Goal: Information Seeking & Learning: Learn about a topic

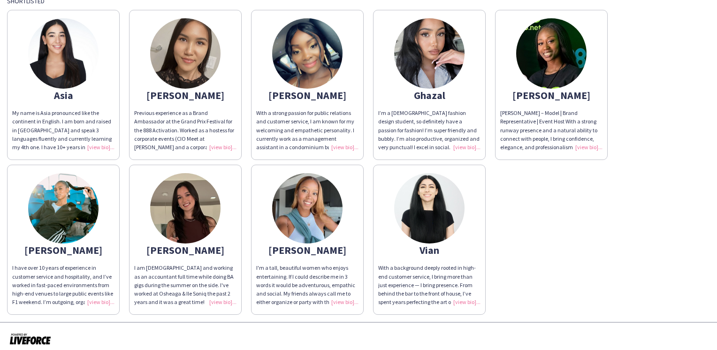
scroll to position [63, 0]
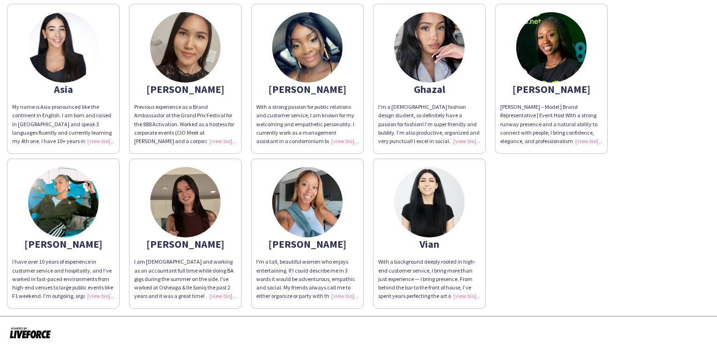
click at [211, 223] on img at bounding box center [185, 202] width 70 height 70
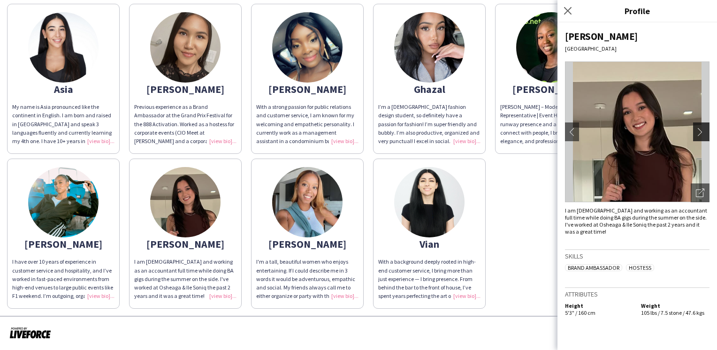
click at [707, 129] on app-icon "chevron-right" at bounding box center [702, 132] width 13 height 8
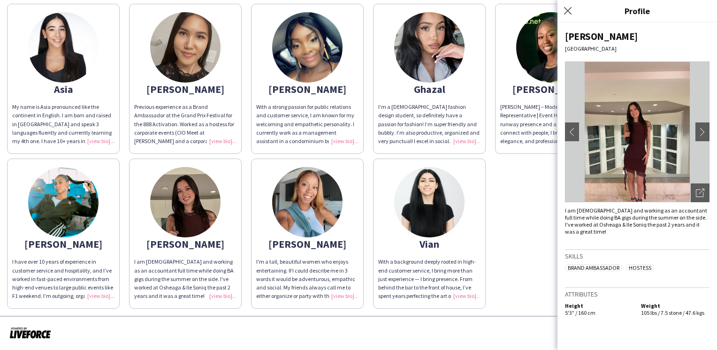
click at [443, 85] on div "Ghazal" at bounding box center [429, 89] width 102 height 8
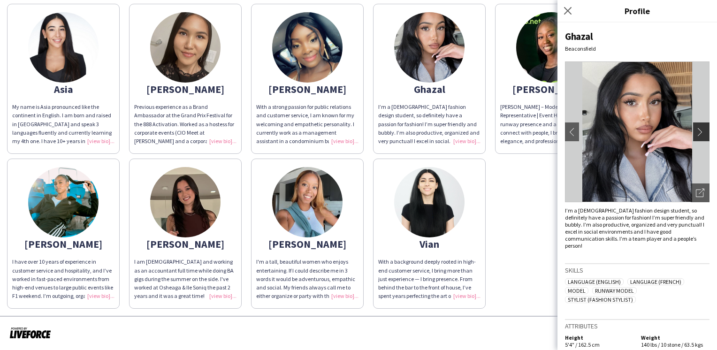
click at [706, 131] on app-icon "chevron-right" at bounding box center [702, 132] width 13 height 8
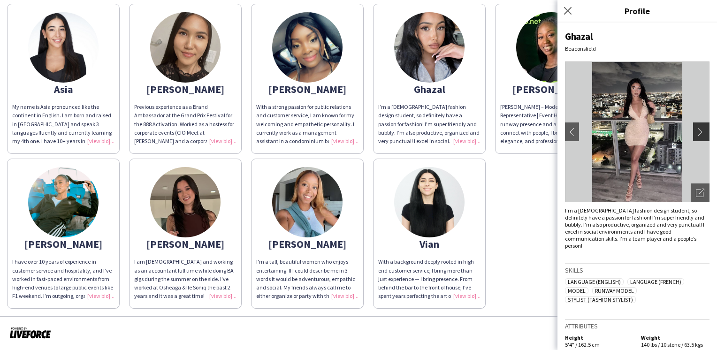
click at [706, 131] on app-icon "chevron-right" at bounding box center [702, 132] width 13 height 8
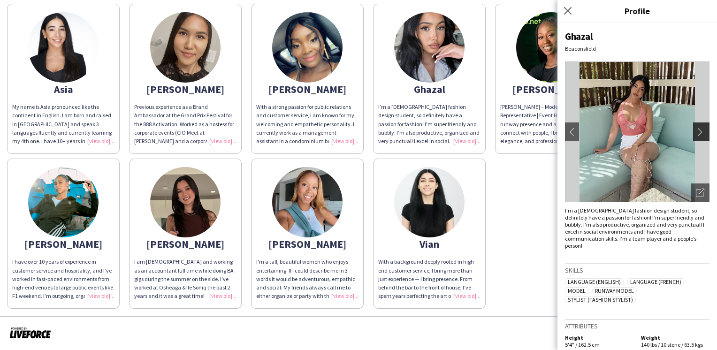
click at [706, 131] on app-icon "chevron-right" at bounding box center [702, 132] width 13 height 8
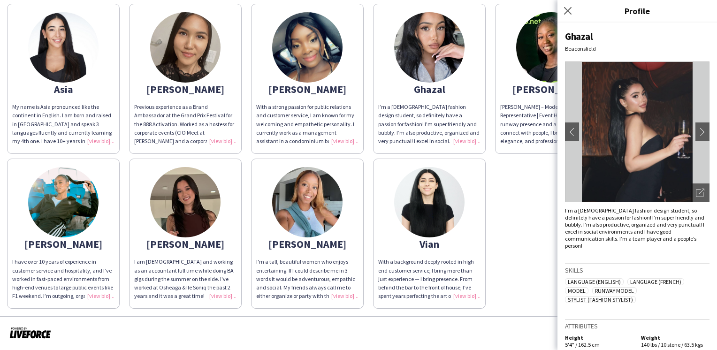
drag, startPoint x: 66, startPoint y: 211, endPoint x: 70, endPoint y: 209, distance: 5.1
click at [65, 211] on img at bounding box center [63, 202] width 70 height 70
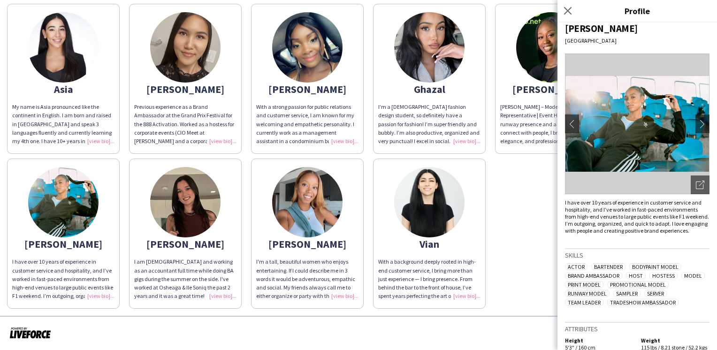
scroll to position [0, 0]
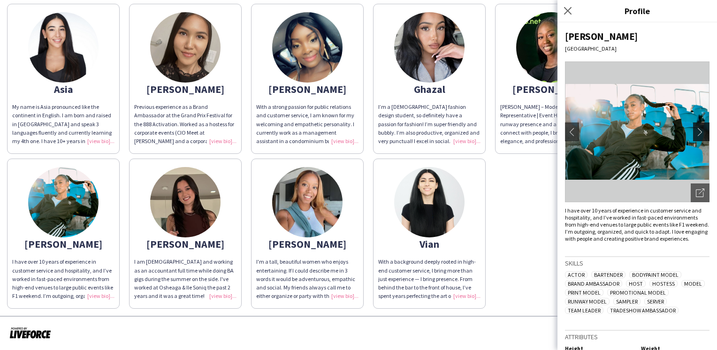
click at [697, 129] on app-icon "chevron-right" at bounding box center [702, 132] width 13 height 8
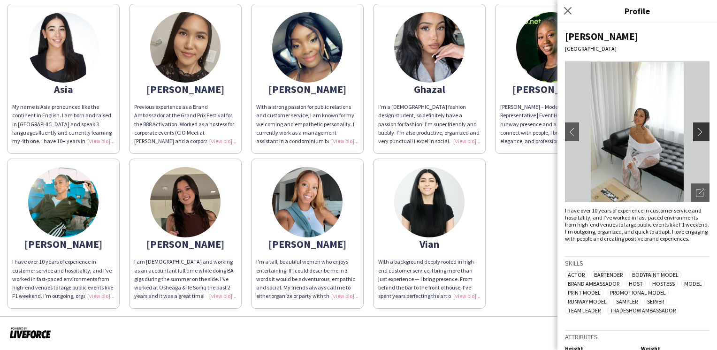
click at [696, 130] on app-icon "chevron-right" at bounding box center [702, 132] width 13 height 8
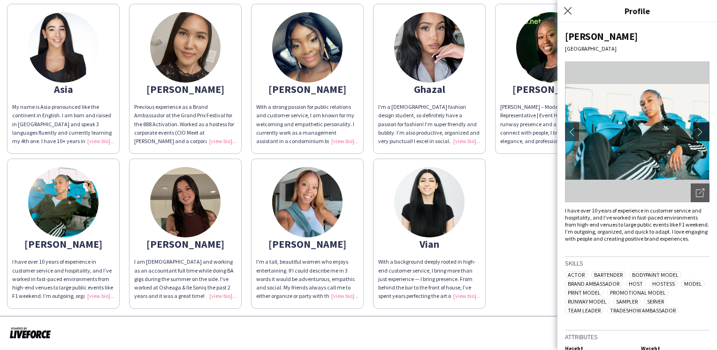
click at [696, 130] on app-icon "chevron-right" at bounding box center [702, 132] width 13 height 8
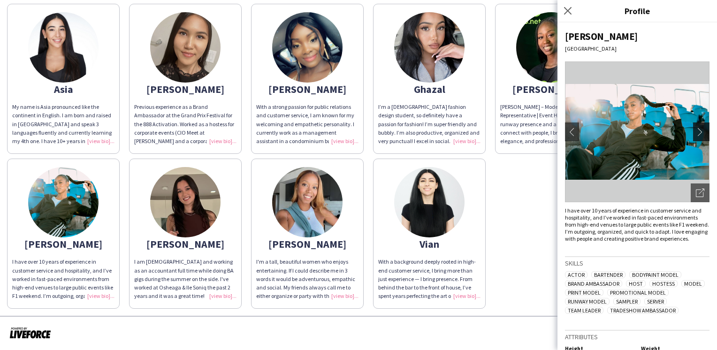
click at [696, 130] on app-icon "chevron-right" at bounding box center [702, 132] width 13 height 8
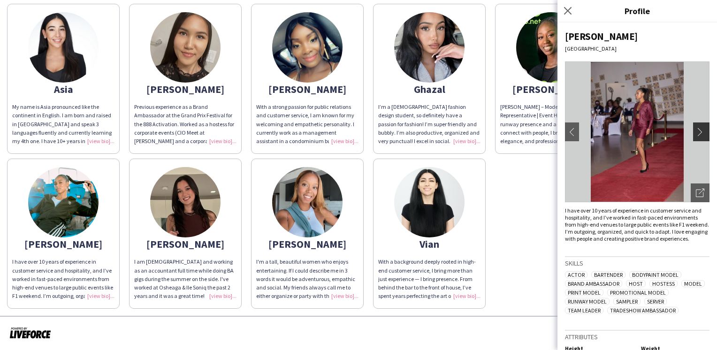
click at [696, 130] on app-icon "chevron-right" at bounding box center [702, 132] width 13 height 8
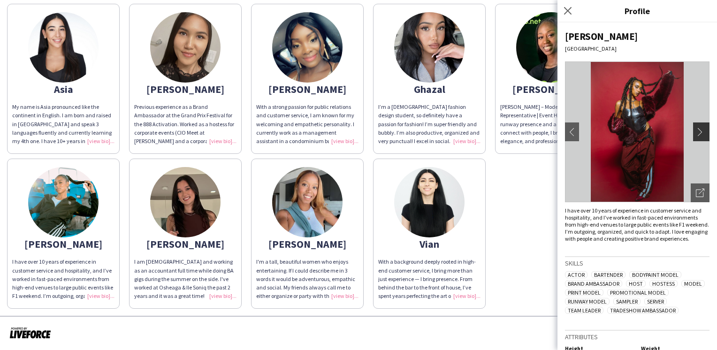
click at [696, 130] on app-icon "chevron-right" at bounding box center [702, 132] width 13 height 8
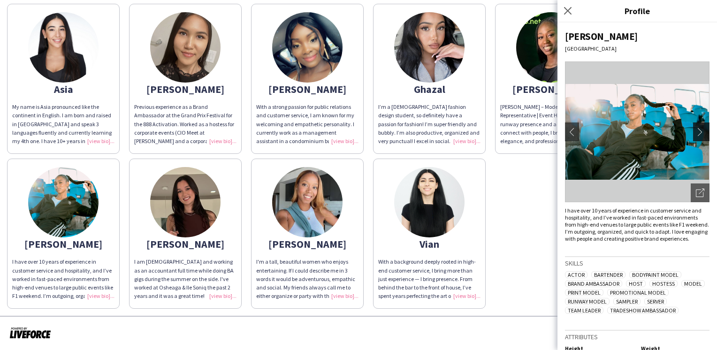
click at [696, 130] on app-icon "chevron-right" at bounding box center [702, 132] width 13 height 8
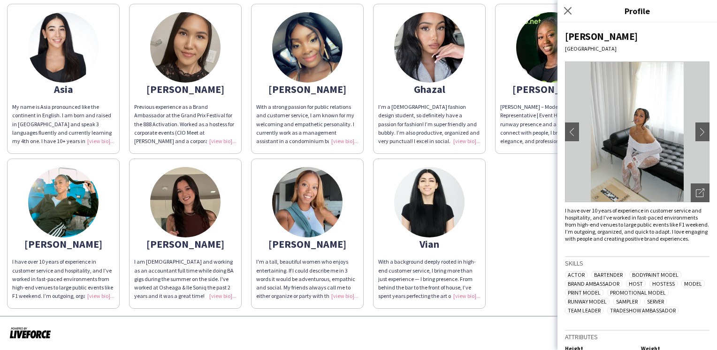
click at [536, 100] on app-share-pages-crew-card "Jordane [PERSON_NAME] [PERSON_NAME] – Model | Brand Representative | Event Host…" at bounding box center [551, 79] width 113 height 150
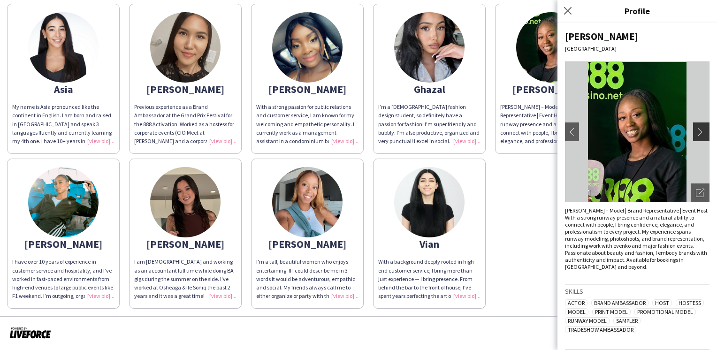
click at [696, 131] on app-icon "chevron-right" at bounding box center [702, 132] width 13 height 8
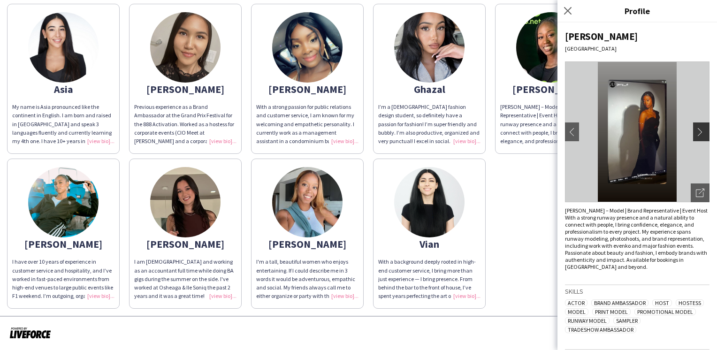
click at [696, 131] on app-icon "chevron-right" at bounding box center [702, 132] width 13 height 8
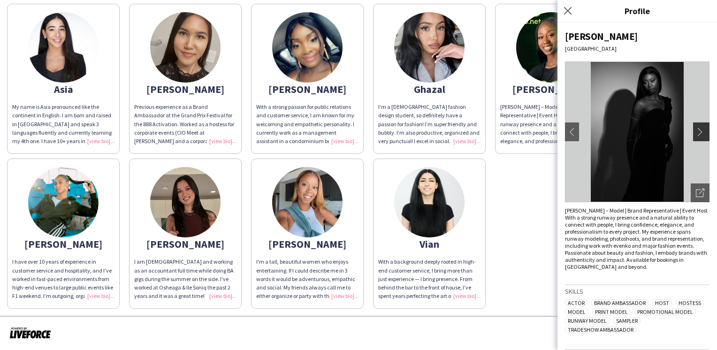
click at [696, 131] on app-icon "chevron-right" at bounding box center [702, 132] width 13 height 8
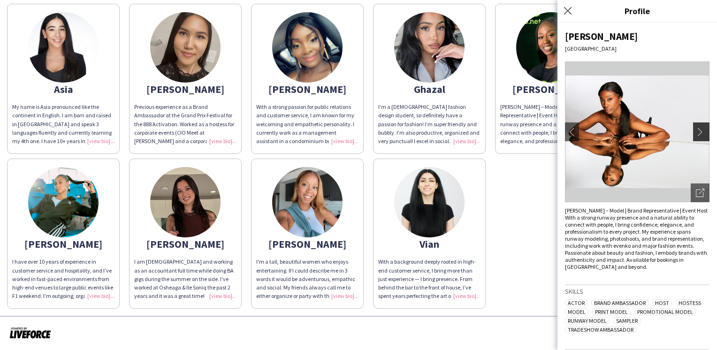
click at [696, 131] on app-icon "chevron-right" at bounding box center [702, 132] width 13 height 8
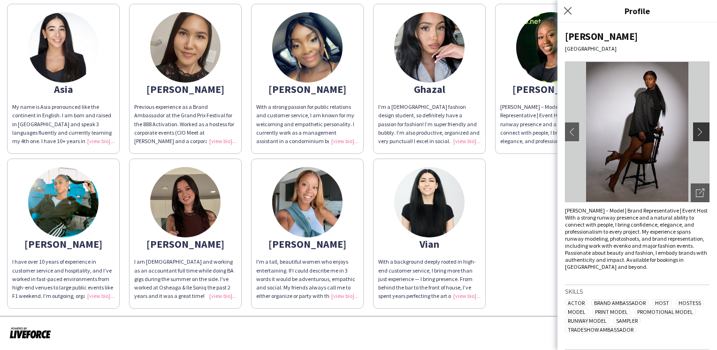
click at [696, 131] on app-icon "chevron-right" at bounding box center [702, 132] width 13 height 8
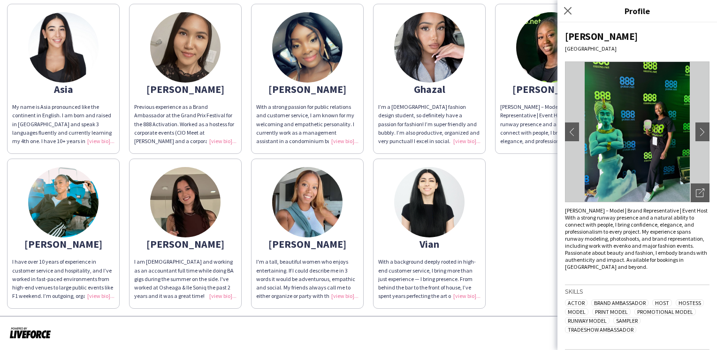
click at [58, 76] on img at bounding box center [63, 47] width 70 height 70
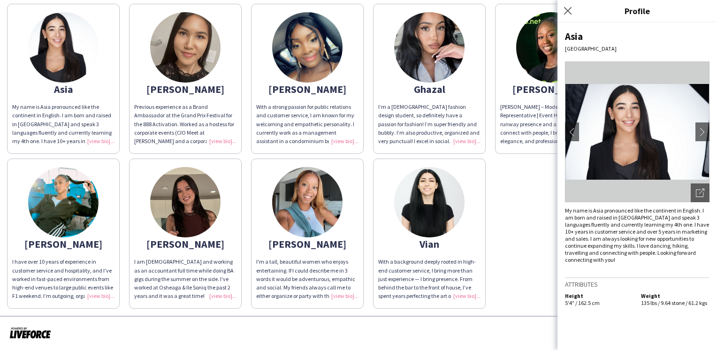
click at [450, 223] on img at bounding box center [429, 202] width 70 height 70
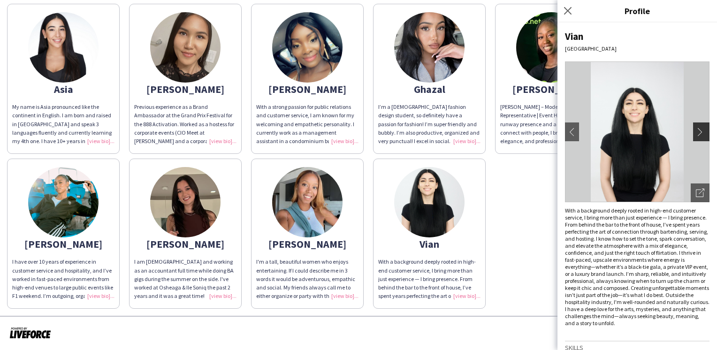
click at [698, 132] on app-icon "chevron-right" at bounding box center [702, 132] width 13 height 8
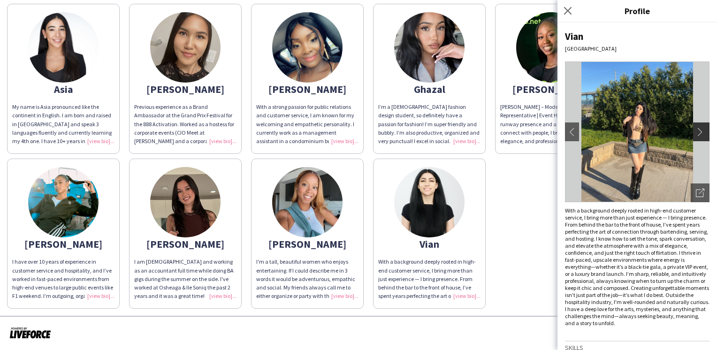
click at [698, 132] on app-icon "chevron-right" at bounding box center [702, 132] width 13 height 8
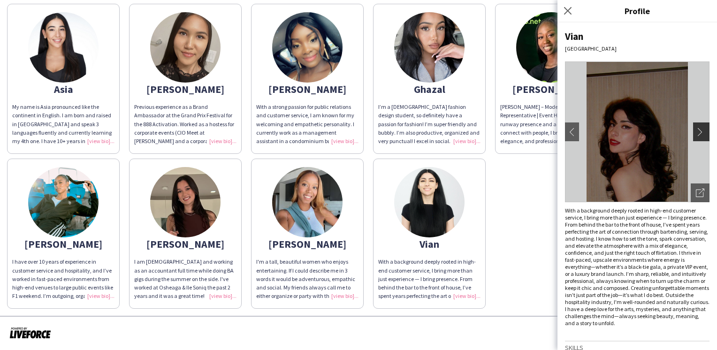
click at [698, 132] on app-icon "chevron-right" at bounding box center [702, 132] width 13 height 8
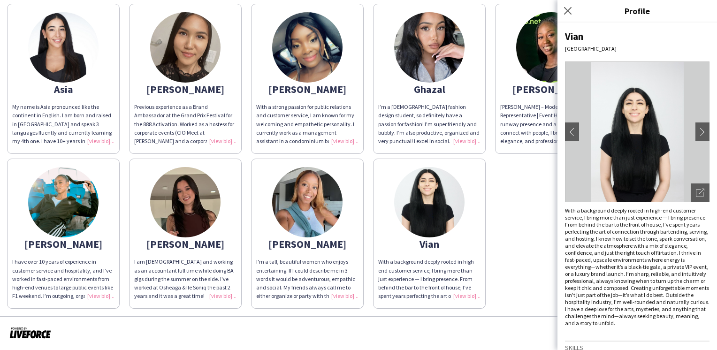
click at [171, 85] on div "[PERSON_NAME]" at bounding box center [185, 89] width 102 height 8
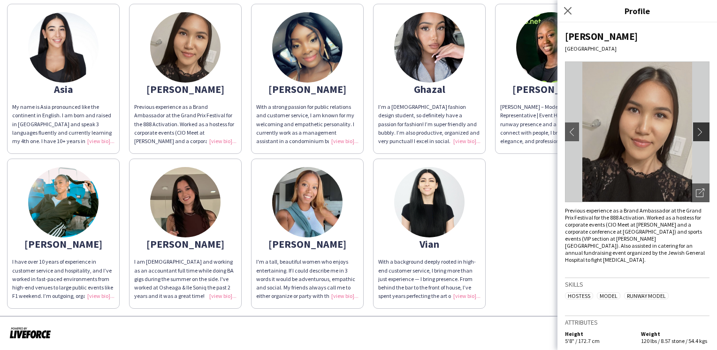
click at [700, 135] on app-icon "chevron-right" at bounding box center [702, 132] width 13 height 8
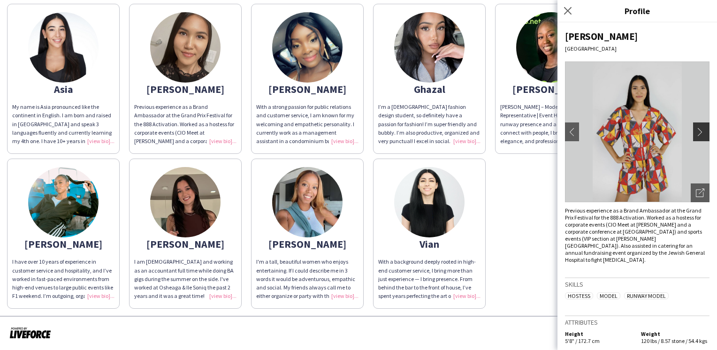
click at [700, 135] on app-icon "chevron-right" at bounding box center [702, 132] width 13 height 8
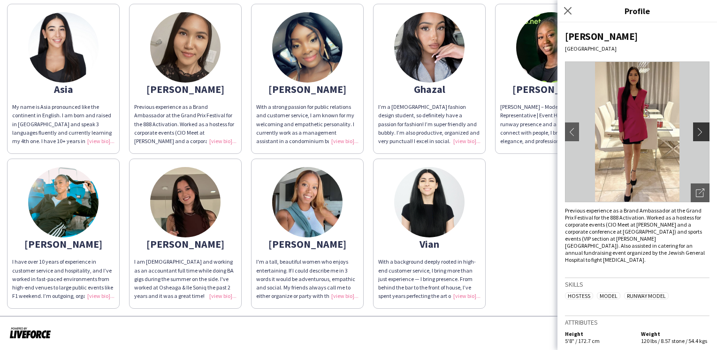
click at [700, 135] on app-icon "chevron-right" at bounding box center [702, 132] width 13 height 8
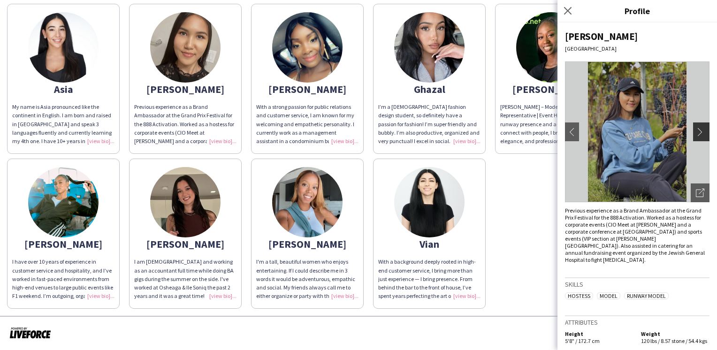
click at [700, 135] on app-icon "chevron-right" at bounding box center [702, 132] width 13 height 8
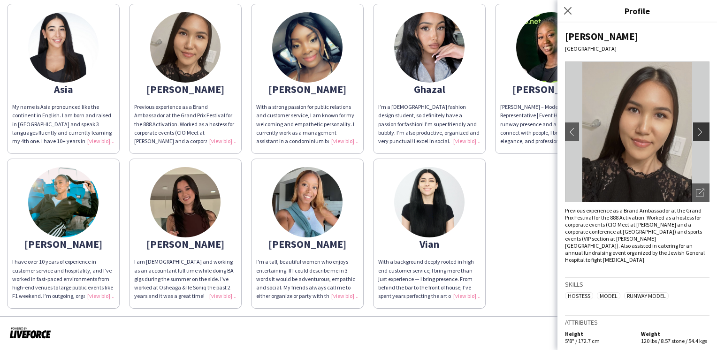
click at [700, 135] on app-icon "chevron-right" at bounding box center [702, 132] width 13 height 8
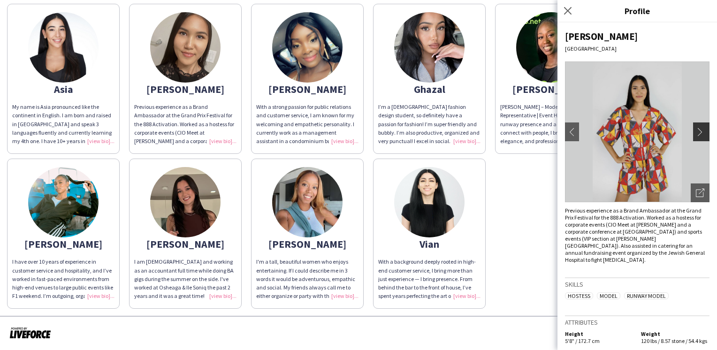
click at [700, 135] on app-icon "chevron-right" at bounding box center [702, 132] width 13 height 8
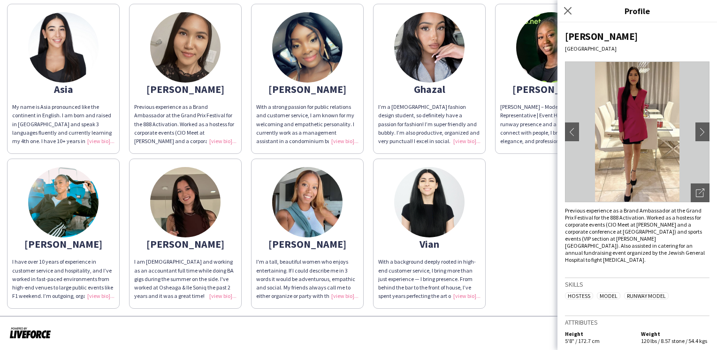
click at [527, 122] on div "[PERSON_NAME] – Model | Brand Representative | Event Host With a strong runway …" at bounding box center [551, 124] width 102 height 43
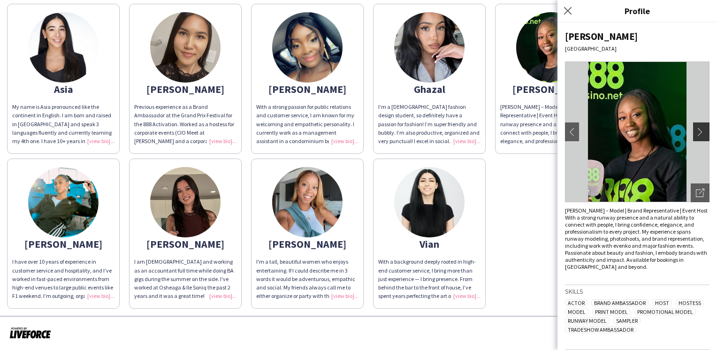
click at [698, 132] on app-icon "chevron-right" at bounding box center [702, 132] width 13 height 8
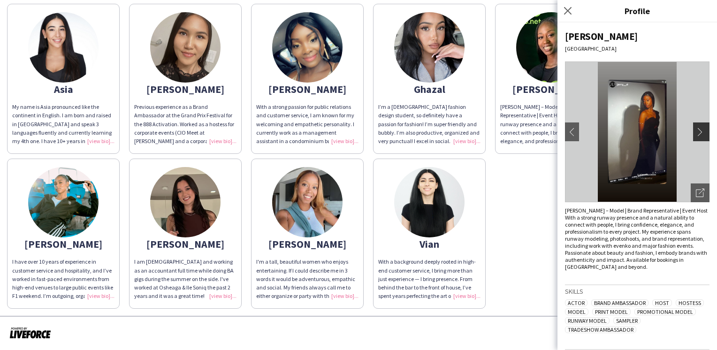
click at [698, 132] on app-icon "chevron-right" at bounding box center [702, 132] width 13 height 8
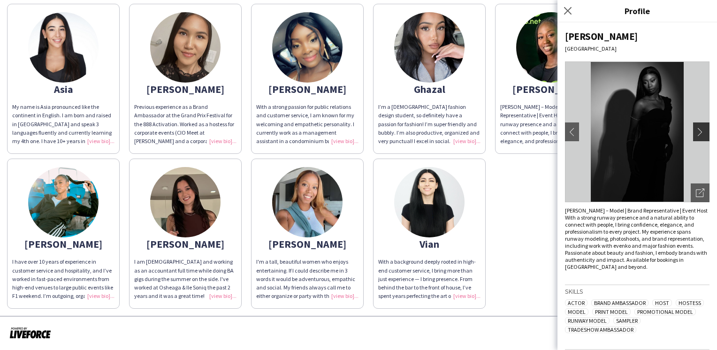
click at [698, 132] on app-icon "chevron-right" at bounding box center [702, 132] width 13 height 8
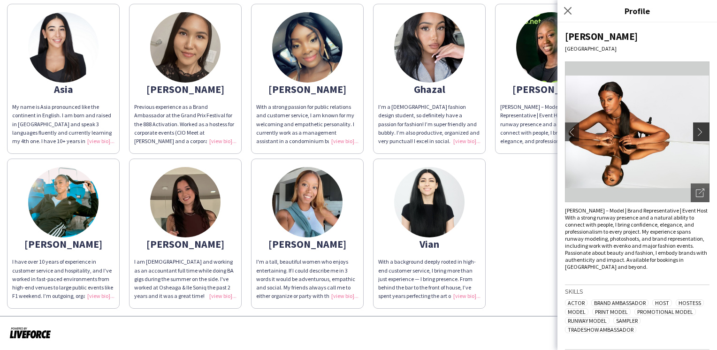
click at [698, 132] on app-icon "chevron-right" at bounding box center [702, 132] width 13 height 8
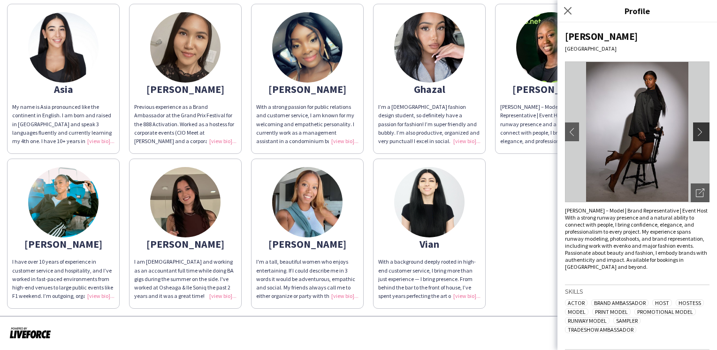
click at [698, 132] on app-icon "chevron-right" at bounding box center [702, 132] width 13 height 8
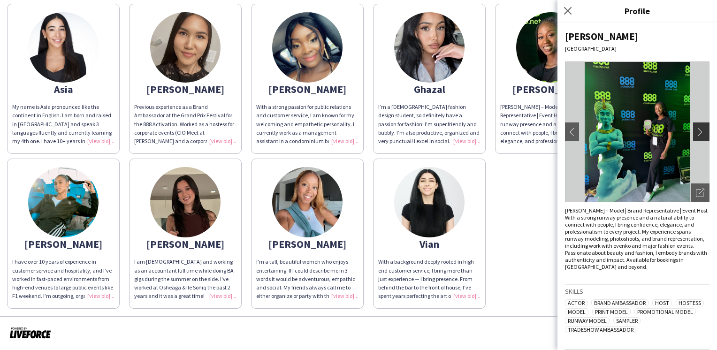
click at [698, 132] on app-icon "chevron-right" at bounding box center [702, 132] width 13 height 8
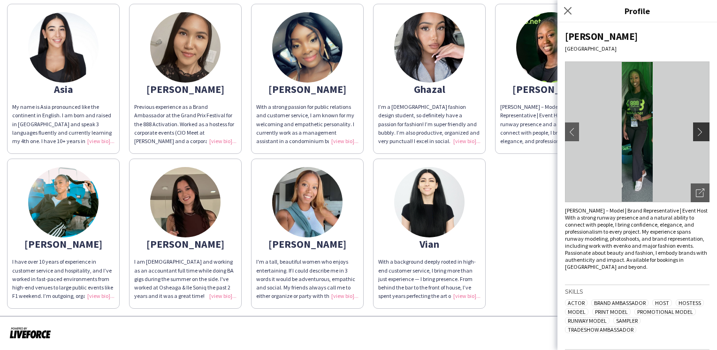
click at [696, 132] on app-icon "chevron-right" at bounding box center [702, 132] width 13 height 8
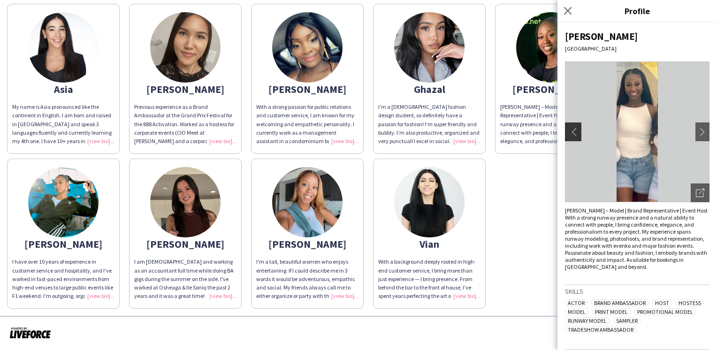
click at [573, 132] on app-icon "chevron-left" at bounding box center [572, 132] width 13 height 8
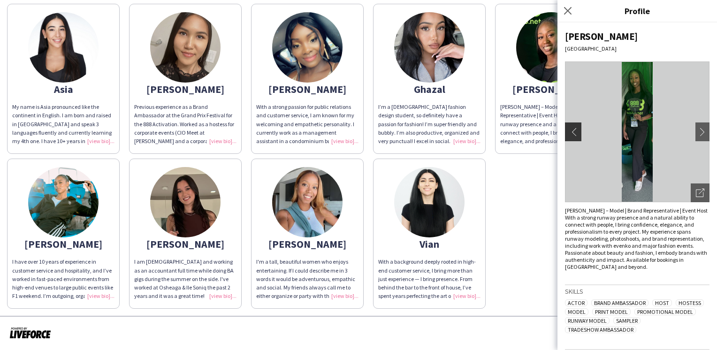
click at [574, 131] on app-icon "chevron-left" at bounding box center [572, 132] width 13 height 8
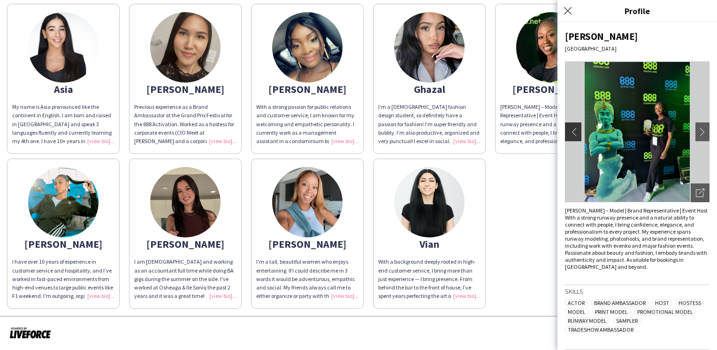
click at [574, 131] on app-icon "chevron-left" at bounding box center [572, 132] width 13 height 8
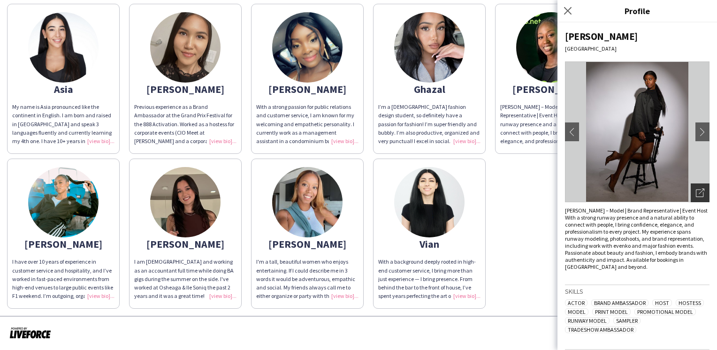
click at [698, 192] on div "Open photos pop-in" at bounding box center [700, 193] width 19 height 19
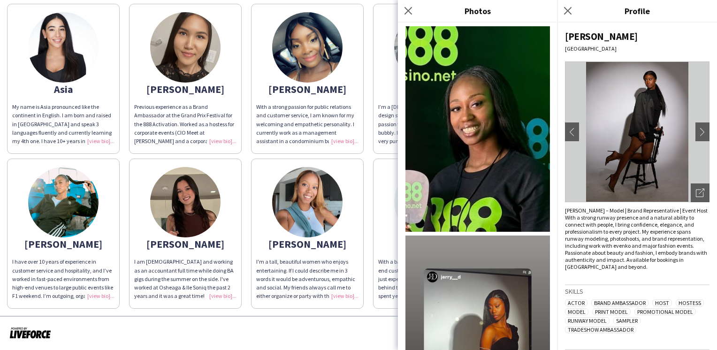
scroll to position [282, 0]
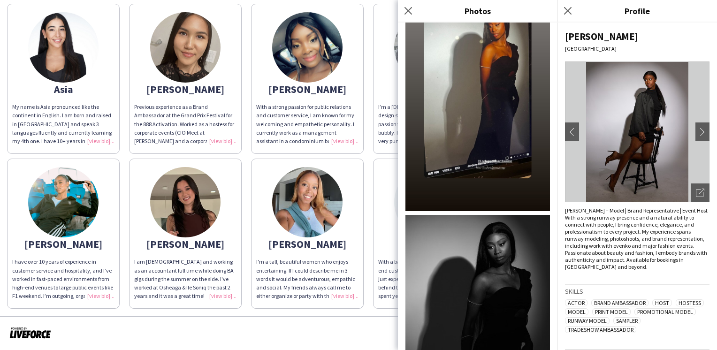
click at [492, 136] on img at bounding box center [478, 82] width 145 height 257
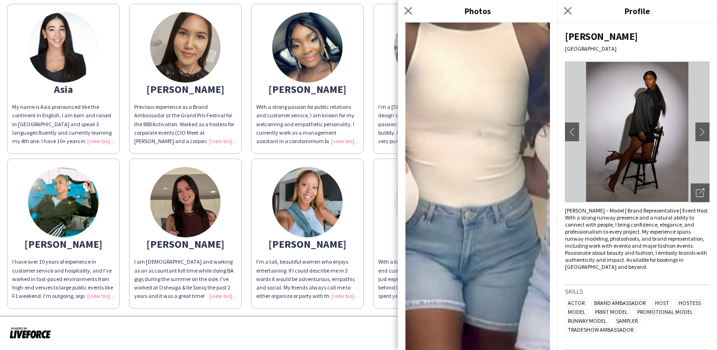
scroll to position [2135, 0]
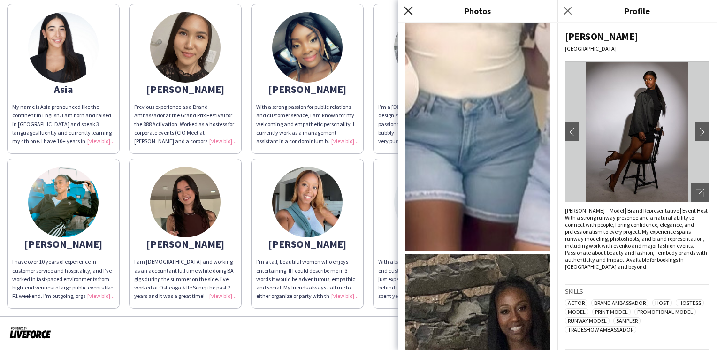
click at [409, 8] on icon "Close pop-in" at bounding box center [408, 10] width 9 height 9
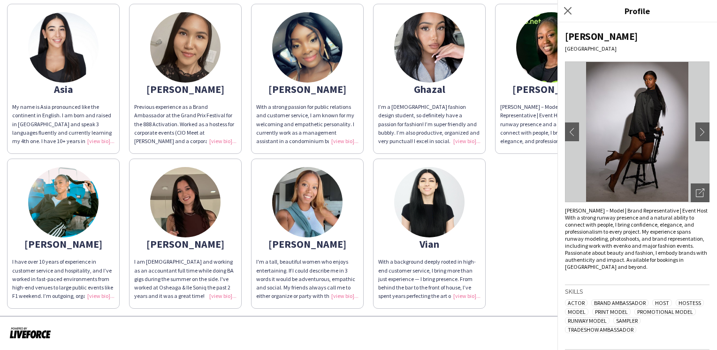
click at [321, 71] on img at bounding box center [307, 47] width 70 height 70
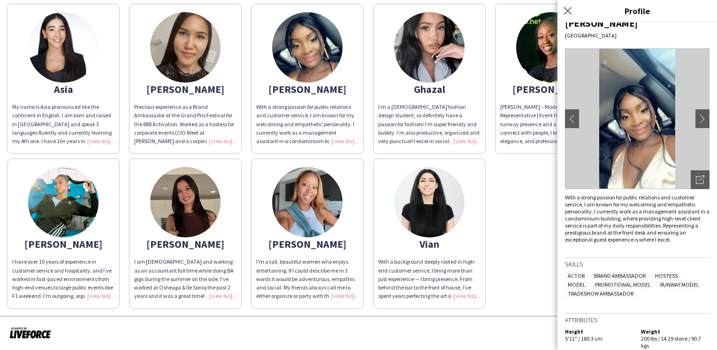
scroll to position [21, 0]
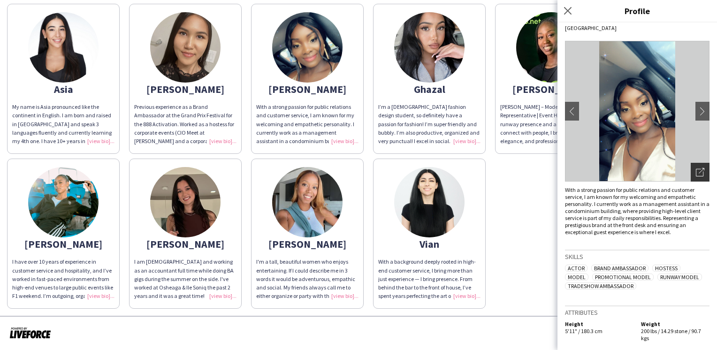
click at [696, 172] on icon "Open photos pop-in" at bounding box center [700, 172] width 8 height 8
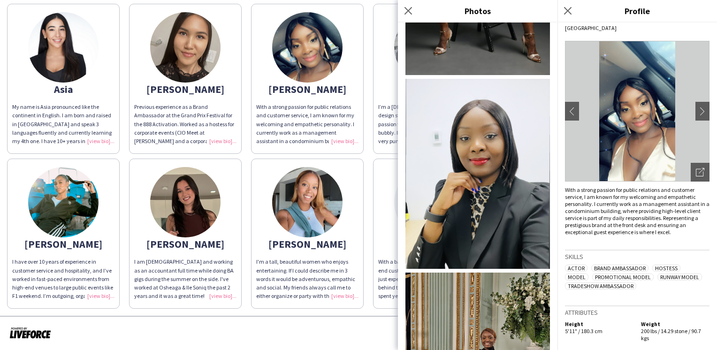
scroll to position [719, 0]
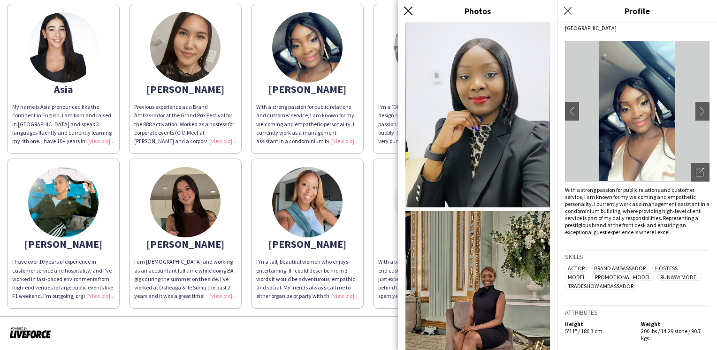
click at [411, 9] on icon "Close pop-in" at bounding box center [408, 10] width 9 height 9
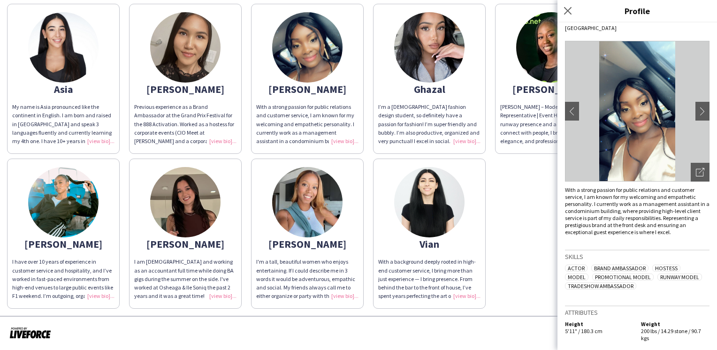
click at [436, 61] on img at bounding box center [429, 47] width 70 height 70
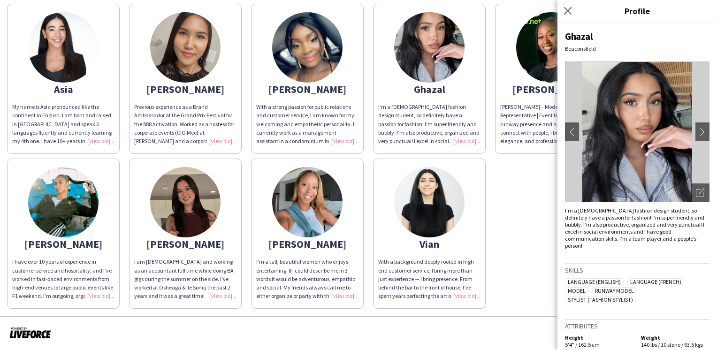
click at [535, 85] on div "[PERSON_NAME]" at bounding box center [551, 89] width 102 height 8
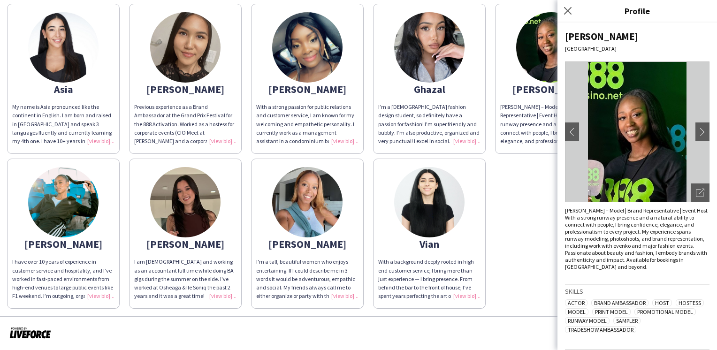
click at [325, 230] on img at bounding box center [307, 202] width 70 height 70
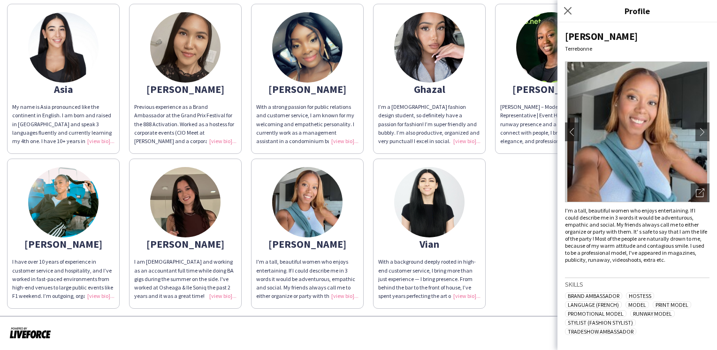
scroll to position [38, 0]
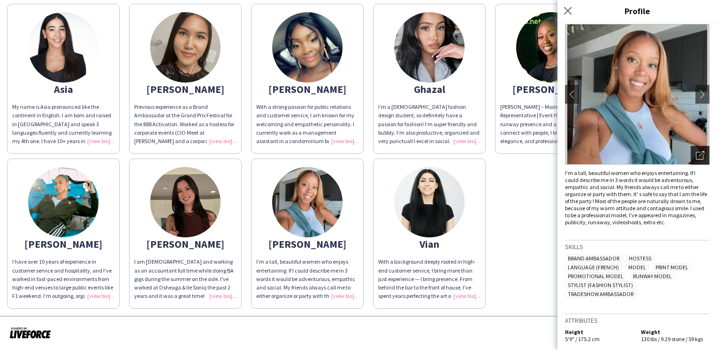
click at [696, 151] on icon "Open photos pop-in" at bounding box center [700, 155] width 8 height 8
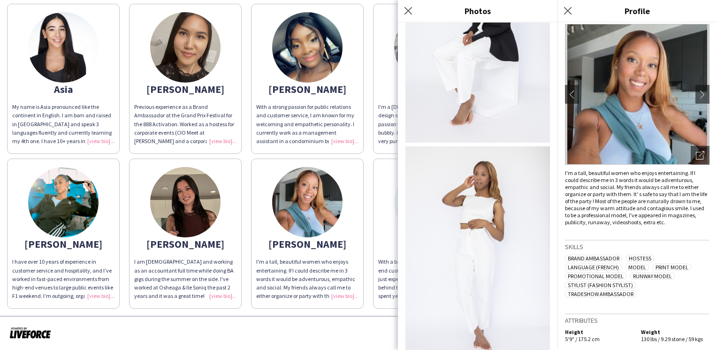
scroll to position [653, 0]
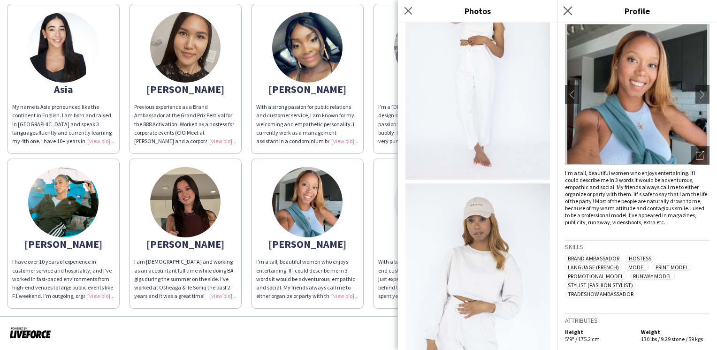
click at [574, 10] on app-icon "Close pop-in" at bounding box center [568, 11] width 14 height 14
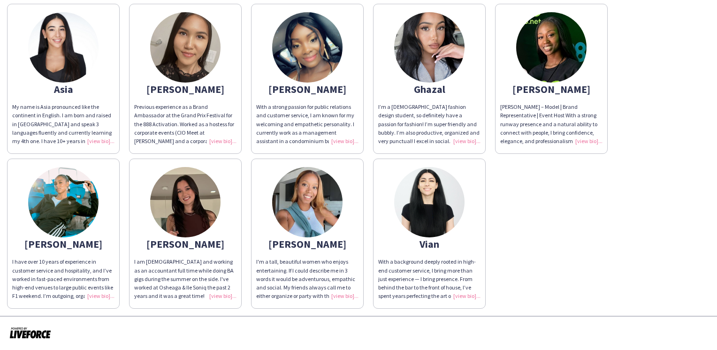
click at [84, 100] on app-share-pages-crew-card "Asia My name is Asia pronounced like the continent in English. I am born and ra…" at bounding box center [63, 79] width 113 height 150
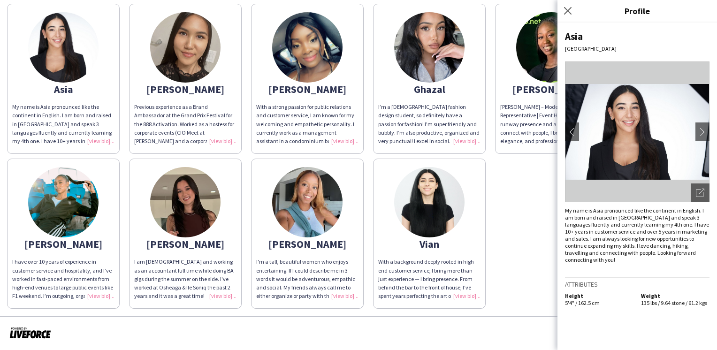
click at [211, 126] on div "Previous experience as a Brand Ambassador at the Grand Prix Festival for the 88…" at bounding box center [185, 124] width 102 height 43
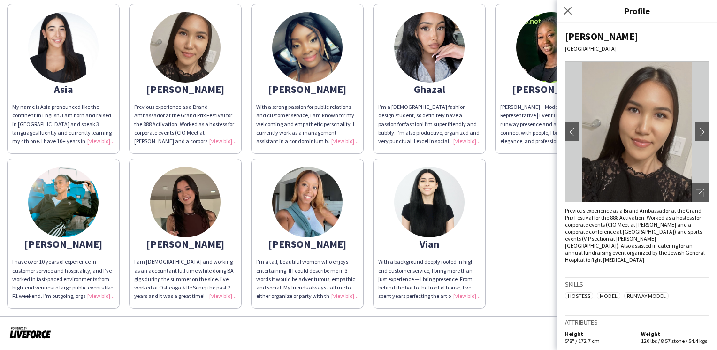
click at [524, 99] on app-share-pages-crew-card "Jordane [PERSON_NAME] [PERSON_NAME] – Model | Brand Representative | Event Host…" at bounding box center [551, 79] width 113 height 150
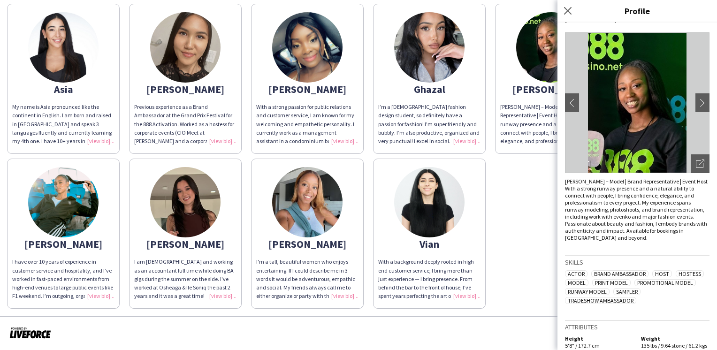
scroll to position [43, 0]
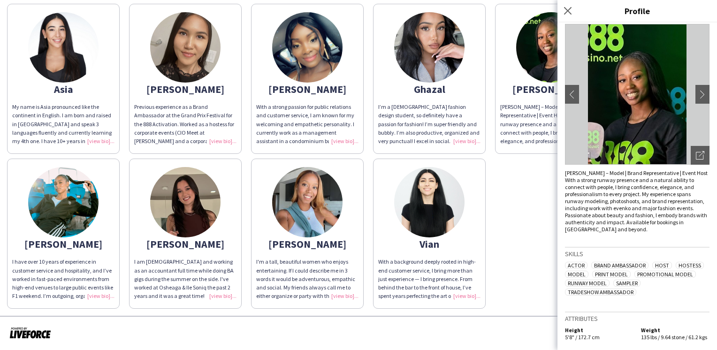
click at [456, 92] on div "Ghazal" at bounding box center [429, 89] width 102 height 8
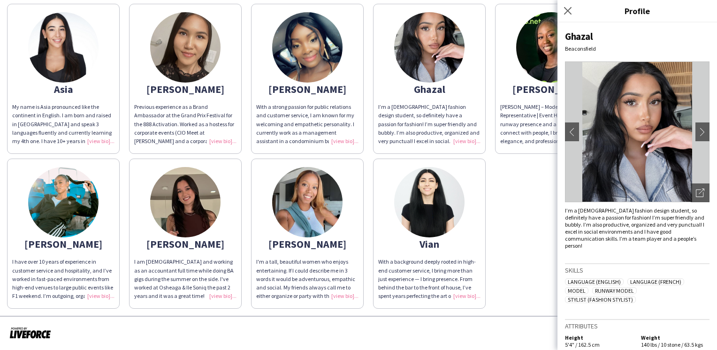
click at [409, 256] on app-share-pages-crew-card "Vian With a background deeply rooted in high-end customer service, I bring more…" at bounding box center [429, 234] width 113 height 150
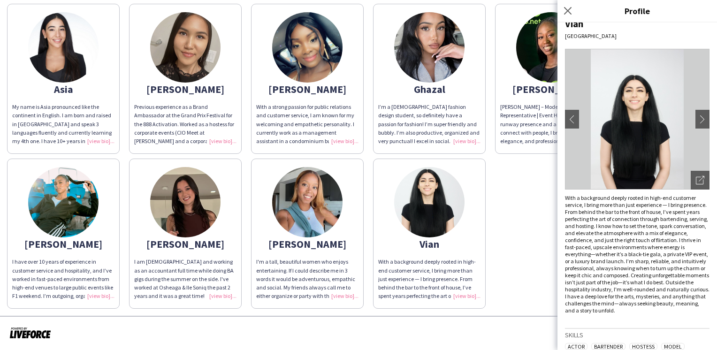
scroll to position [0, 0]
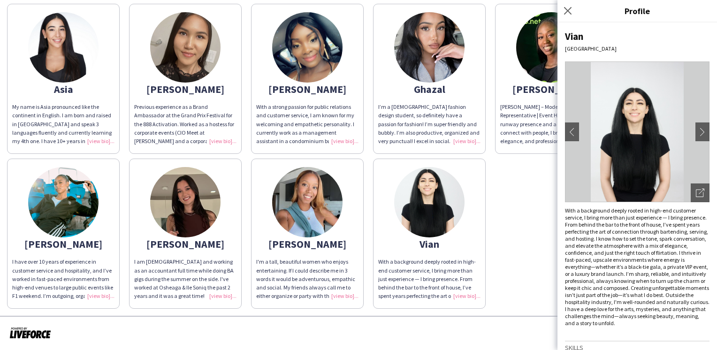
click at [291, 256] on app-share-pages-crew-card "[PERSON_NAME] I'm a tall, beautiful women who enjoys entertaining. If I could d…" at bounding box center [307, 234] width 113 height 150
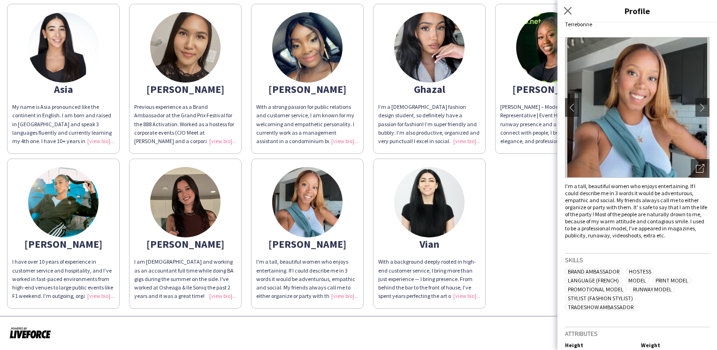
scroll to position [38, 0]
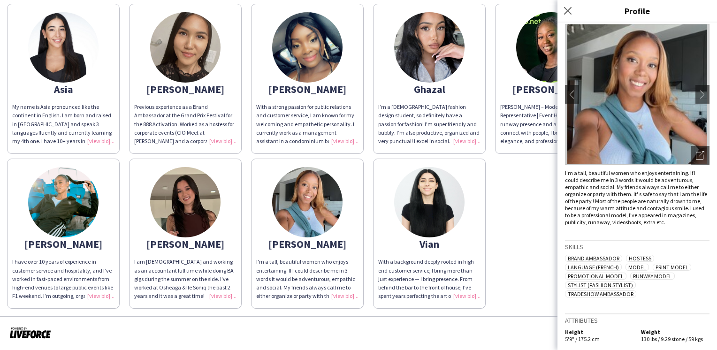
click at [210, 266] on div "I am [DEMOGRAPHIC_DATA] and working as an accountant full time while doing BA g…" at bounding box center [185, 279] width 102 height 43
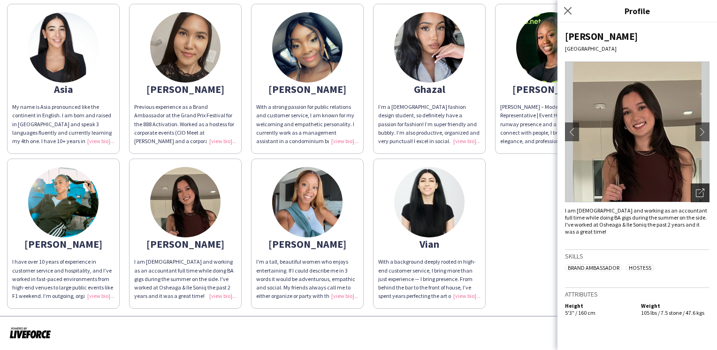
click at [706, 198] on div "Open photos pop-in" at bounding box center [700, 193] width 19 height 19
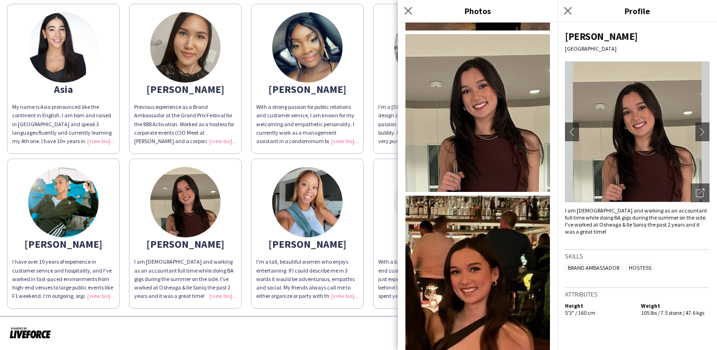
scroll to position [576, 0]
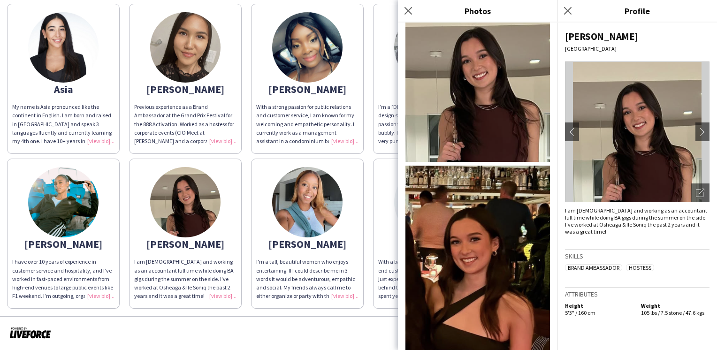
click at [62, 223] on img at bounding box center [63, 202] width 70 height 70
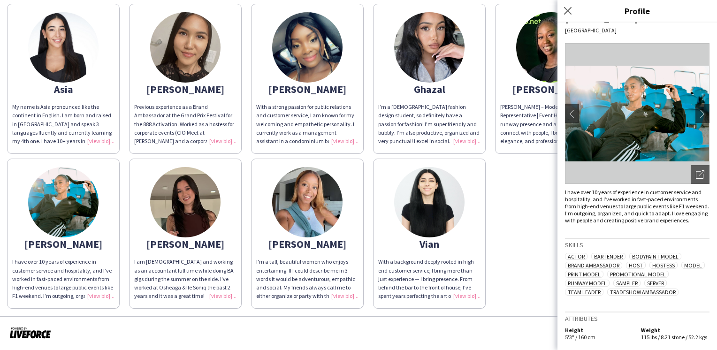
scroll to position [31, 0]
click at [696, 170] on icon "Open photos pop-in" at bounding box center [700, 174] width 8 height 8
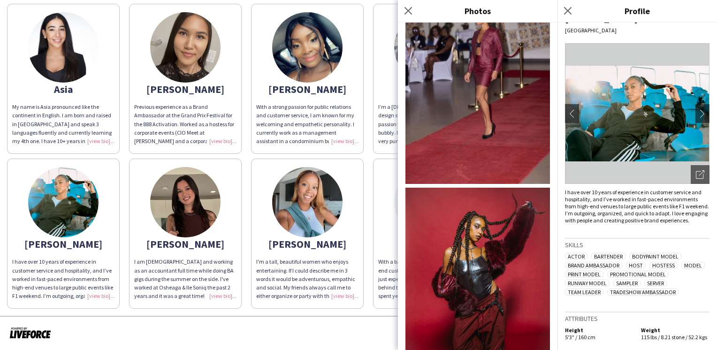
scroll to position [588, 0]
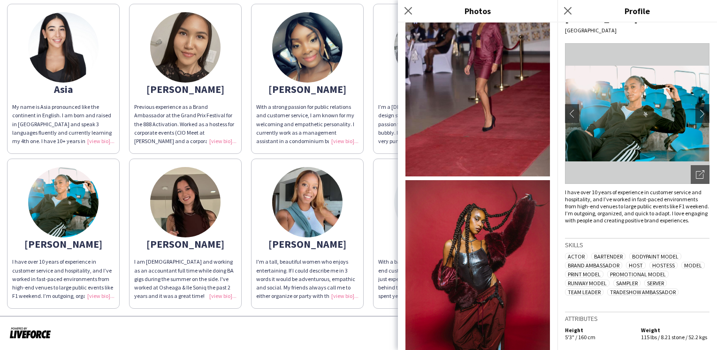
click at [71, 101] on app-share-pages-crew-card "Asia My name is Asia pronounced like the continent in English. I am born and ra…" at bounding box center [63, 79] width 113 height 150
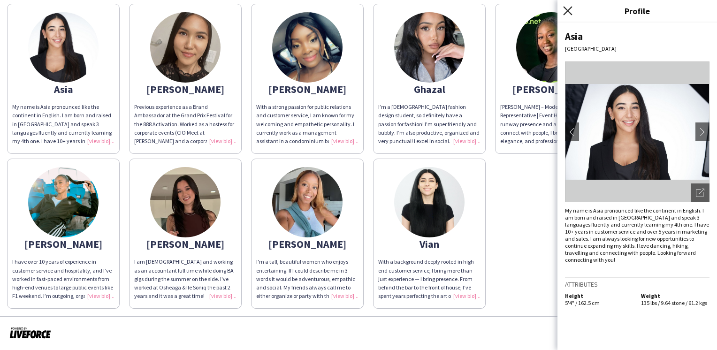
click at [571, 8] on icon at bounding box center [567, 10] width 9 height 9
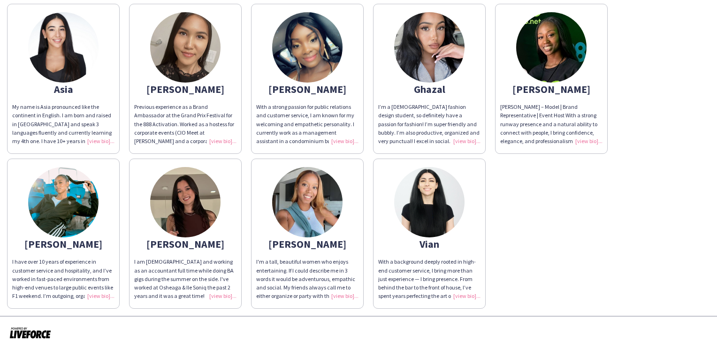
click at [345, 106] on div "With a strong passion for public relations and customer service, I am known for…" at bounding box center [307, 124] width 102 height 43
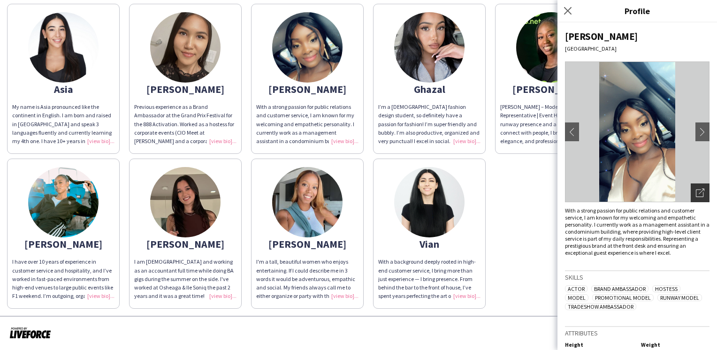
click at [701, 193] on div "Open photos pop-in" at bounding box center [700, 193] width 19 height 19
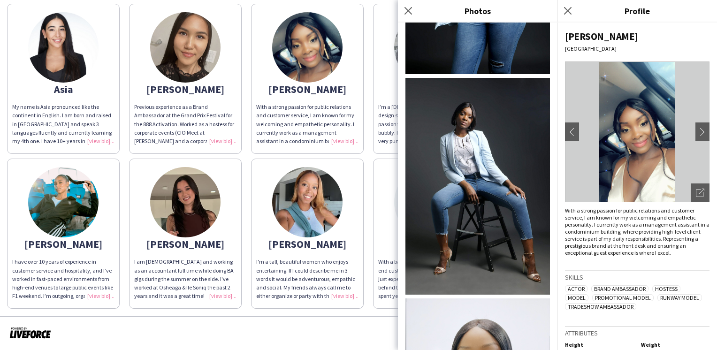
scroll to position [437, 0]
click at [497, 191] on img at bounding box center [478, 186] width 145 height 217
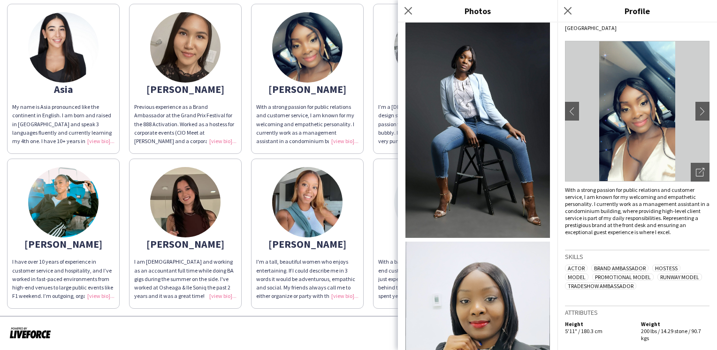
scroll to position [484, 0]
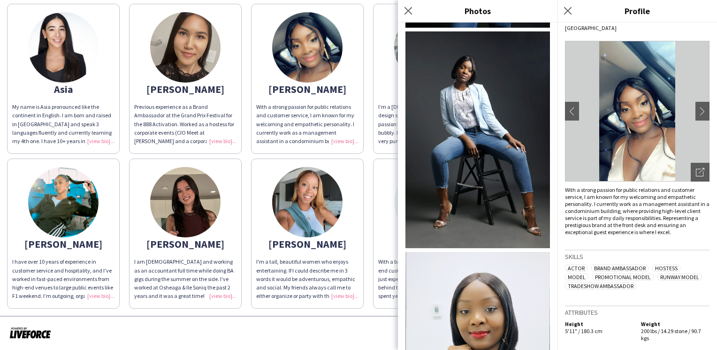
click at [69, 222] on img at bounding box center [63, 202] width 70 height 70
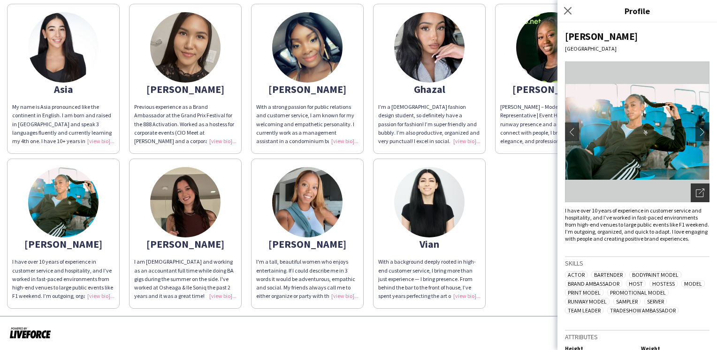
click at [696, 194] on icon "Open photos pop-in" at bounding box center [700, 193] width 8 height 8
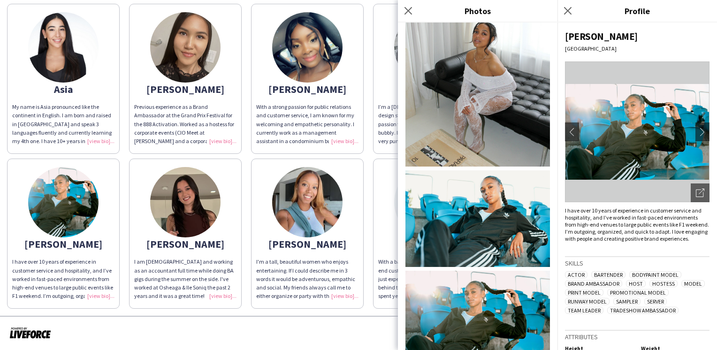
scroll to position [118, 0]
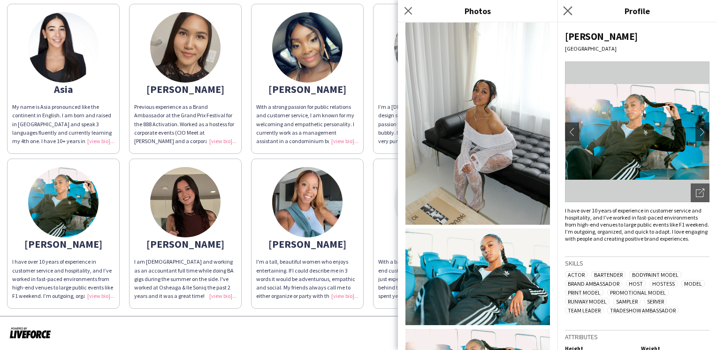
click at [569, 15] on icon "Close pop-in" at bounding box center [567, 10] width 9 height 9
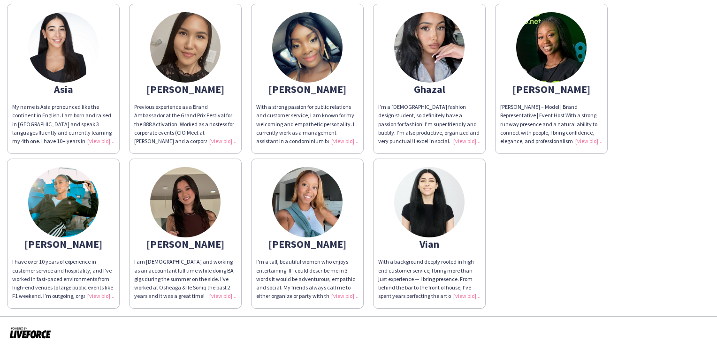
click at [303, 225] on img at bounding box center [307, 202] width 70 height 70
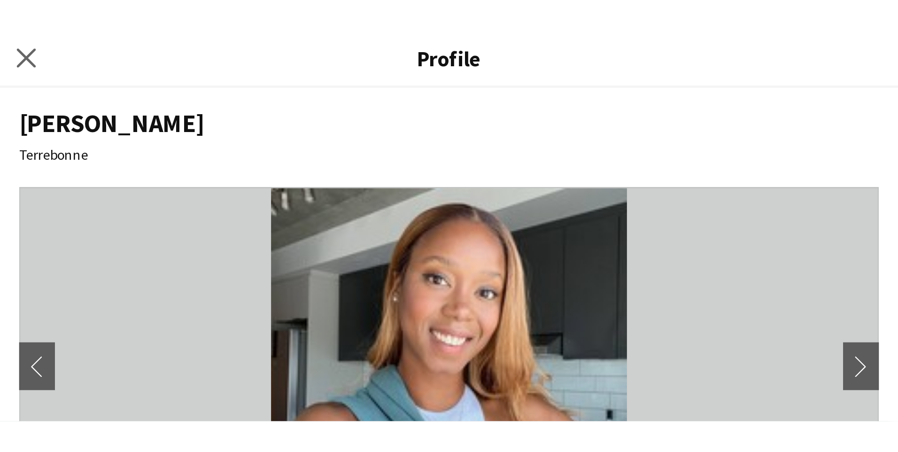
scroll to position [0, 0]
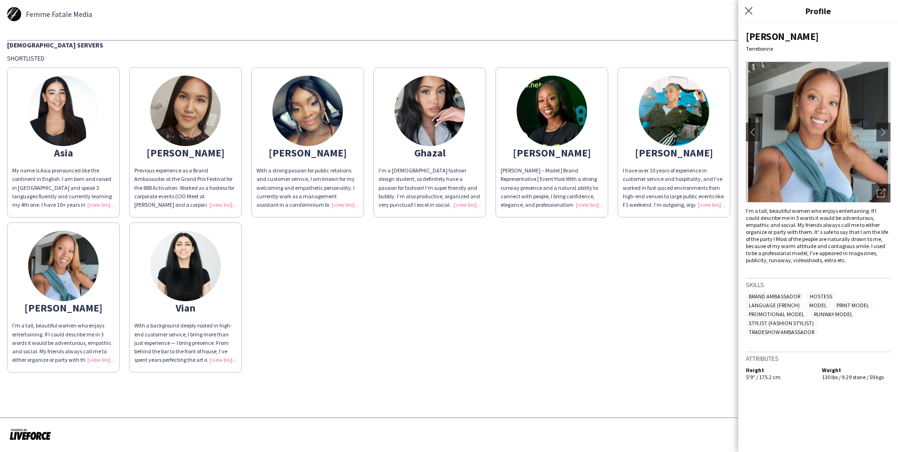
click at [391, 142] on app-share-pages-crew-card "Ghazal I’m a [DEMOGRAPHIC_DATA] fashion design student, so definitely have a pa…" at bounding box center [429, 142] width 113 height 150
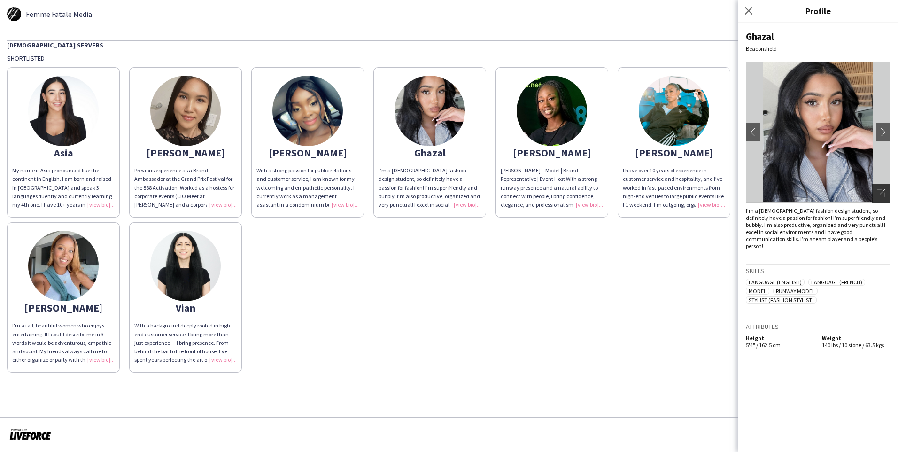
click at [717, 195] on icon "Open photos pop-in" at bounding box center [880, 193] width 8 height 8
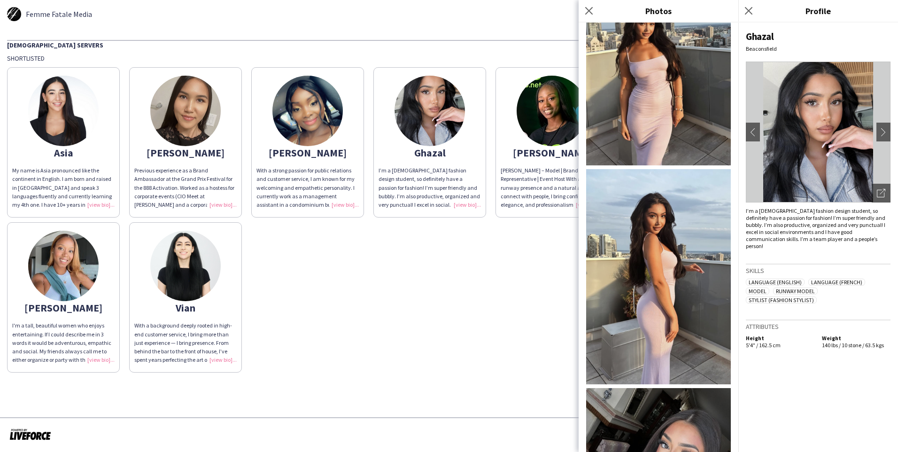
scroll to position [1270, 0]
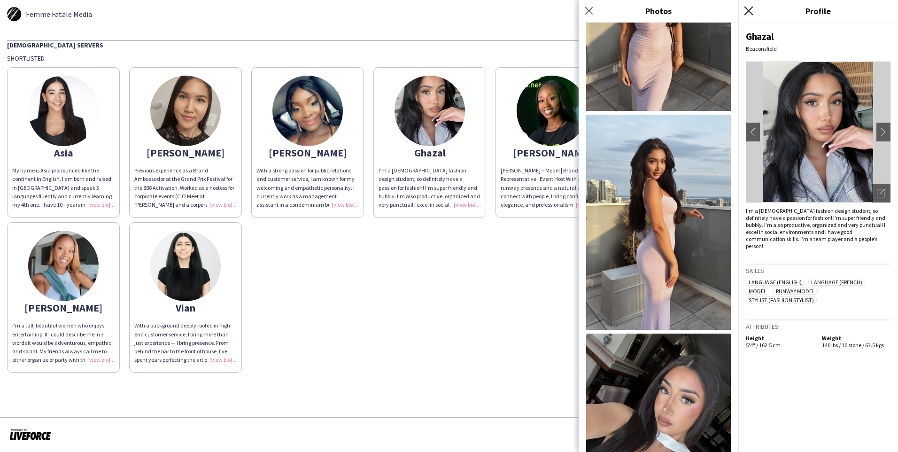
click at [717, 9] on icon at bounding box center [748, 10] width 9 height 9
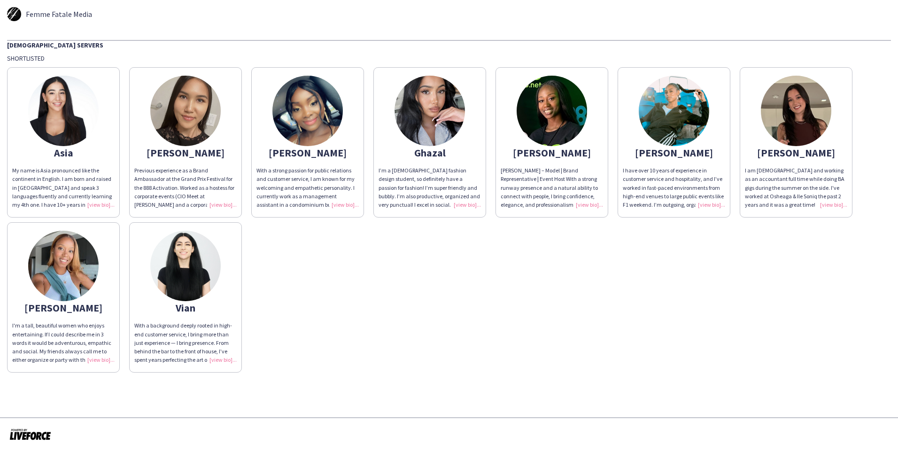
click at [197, 159] on app-share-pages-crew-card "[PERSON_NAME] experience as a Brand Ambassador at the Grand Prix Festival for t…" at bounding box center [185, 142] width 113 height 150
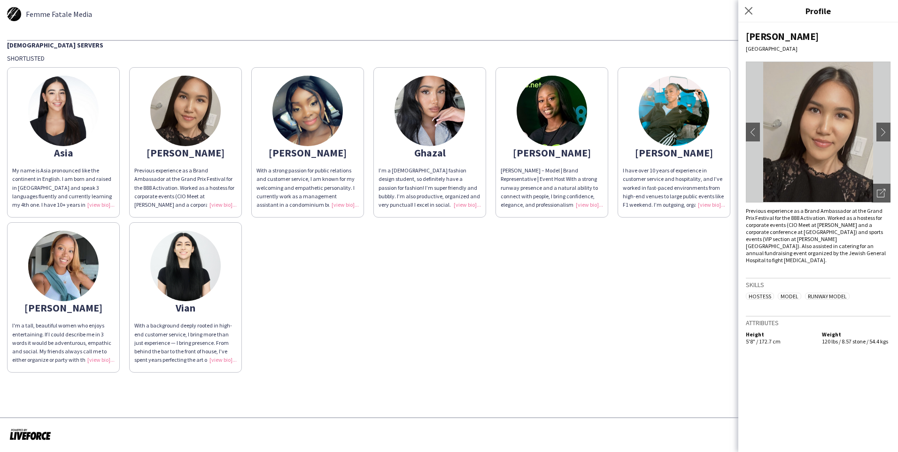
click at [73, 269] on img at bounding box center [63, 265] width 70 height 70
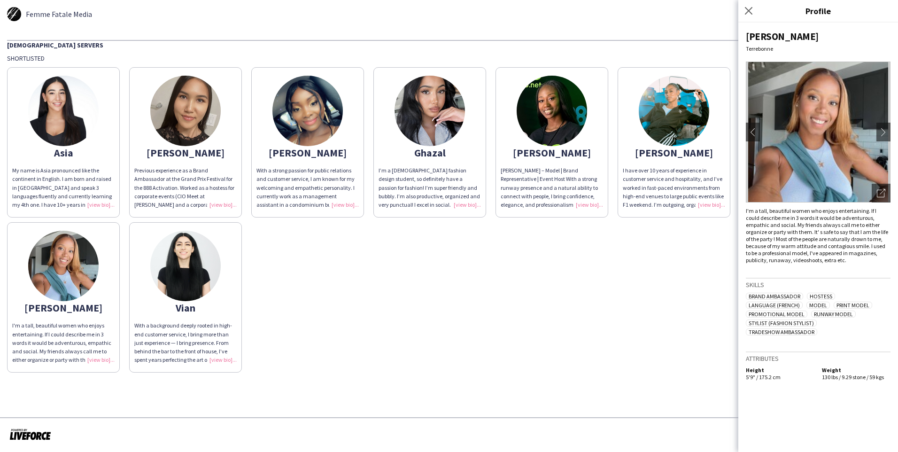
click at [694, 160] on app-share-pages-crew-card "[PERSON_NAME] I have over 10 years of experience in customer service and hospit…" at bounding box center [673, 142] width 113 height 150
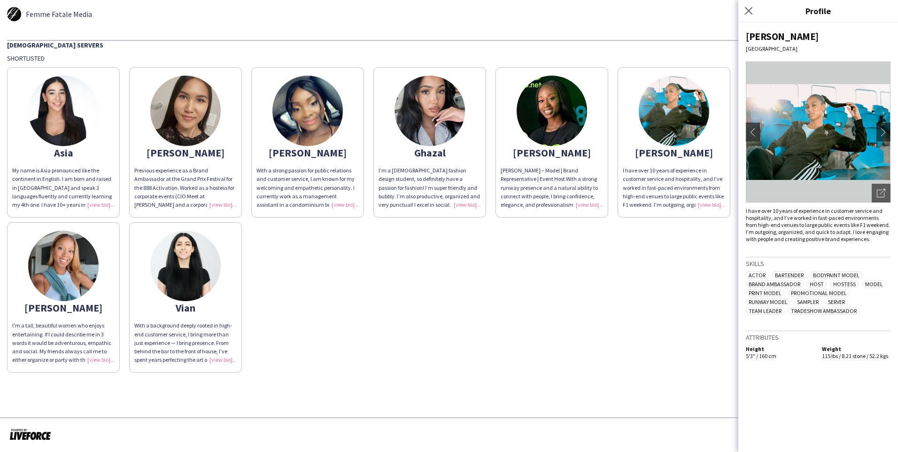
click at [594, 168] on div "[PERSON_NAME] – Model | Brand Representative | Event Host With a strong runway …" at bounding box center [551, 187] width 102 height 43
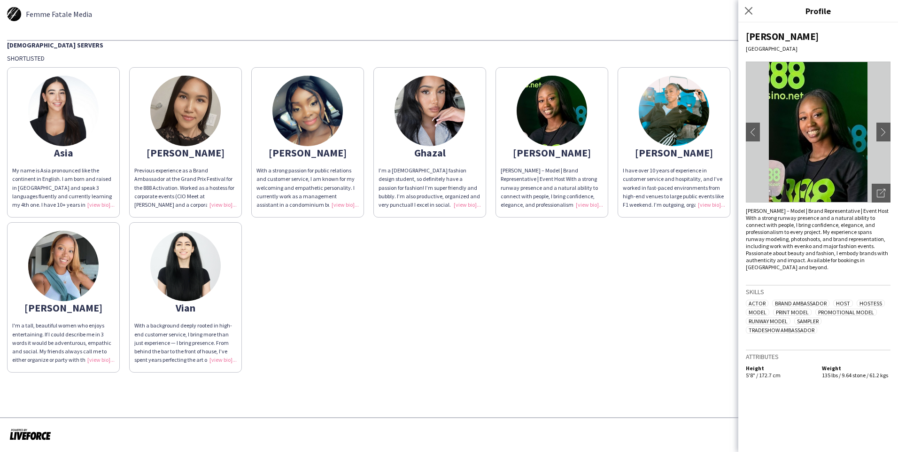
click at [232, 150] on div "[PERSON_NAME]" at bounding box center [185, 152] width 102 height 8
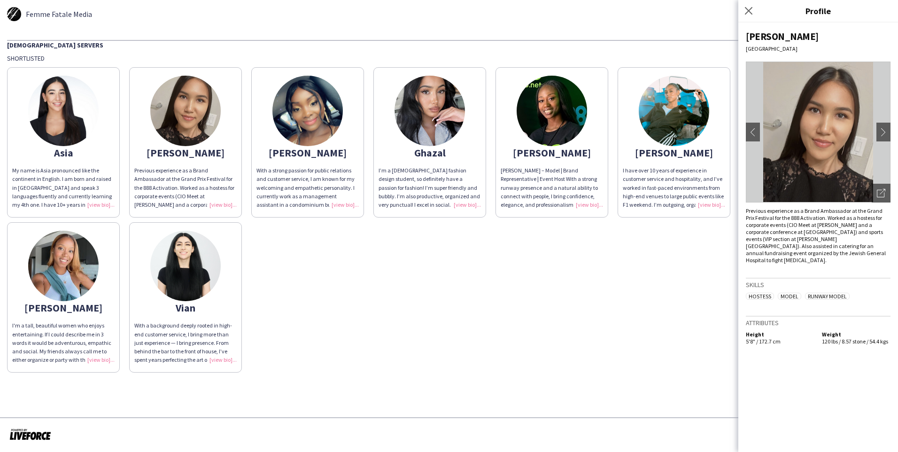
click at [83, 161] on app-share-pages-crew-card "Asia My name is Asia pronounced like the continent in English. I am born and ra…" at bounding box center [63, 142] width 113 height 150
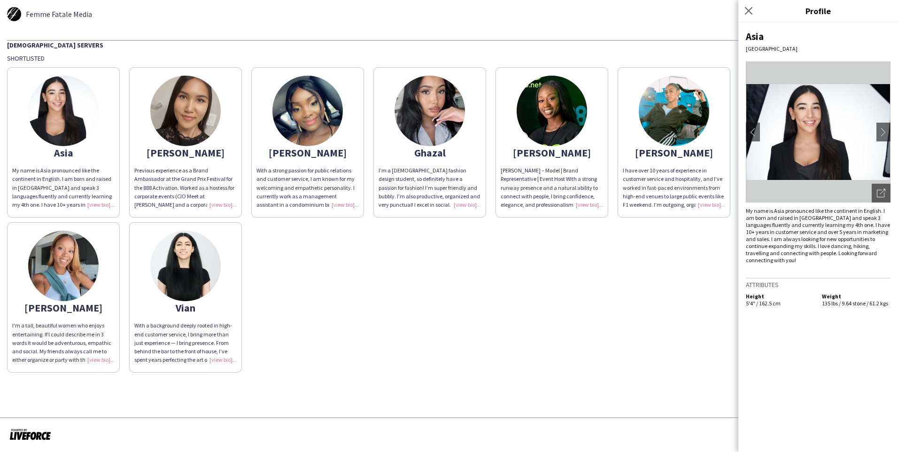
click at [233, 164] on app-share-pages-crew-card "[PERSON_NAME] experience as a Brand Ambassador at the Grand Prix Festival for t…" at bounding box center [185, 142] width 113 height 150
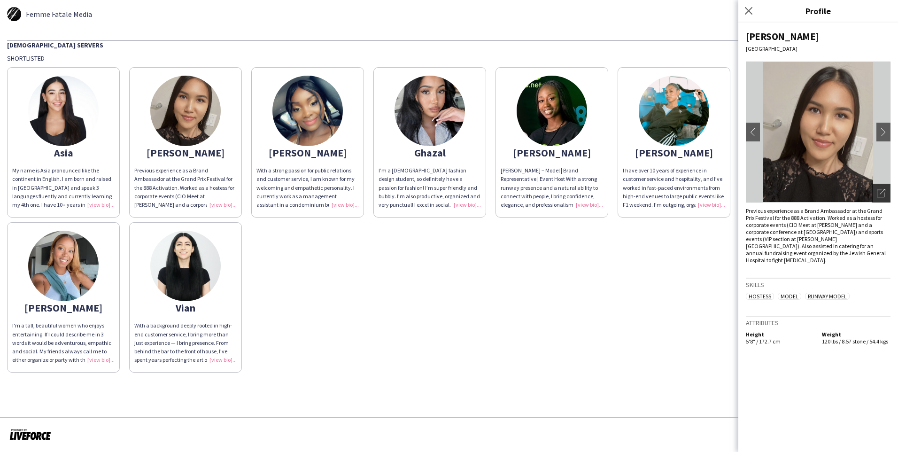
click at [717, 185] on div "Open photos pop-in" at bounding box center [880, 193] width 19 height 19
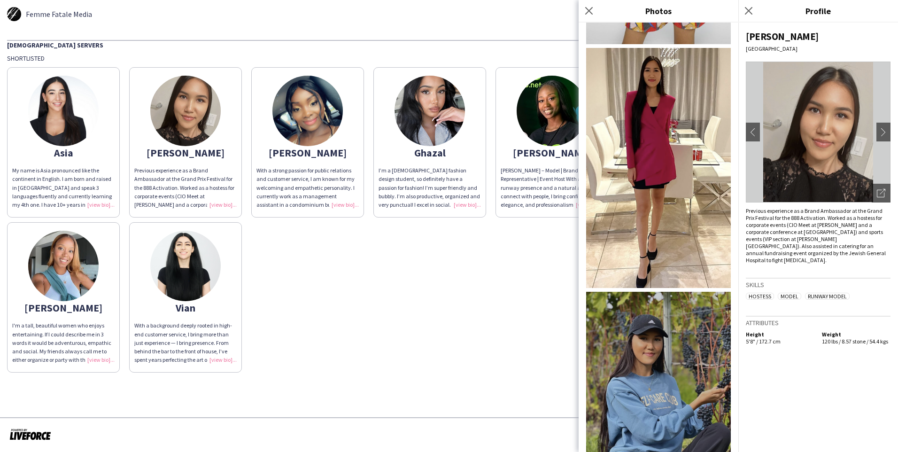
scroll to position [399, 0]
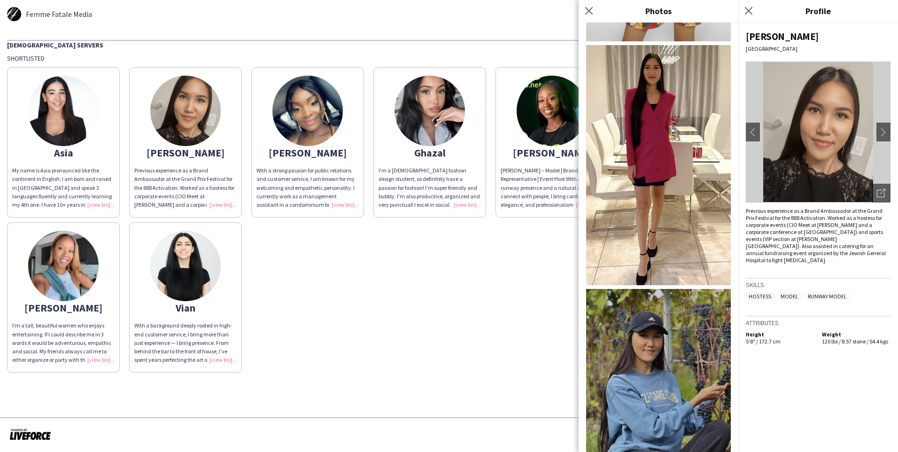
click at [105, 317] on app-share-pages-crew-card "[PERSON_NAME] I'm a tall, beautiful women who enjoys entertaining. If I could d…" at bounding box center [63, 297] width 113 height 150
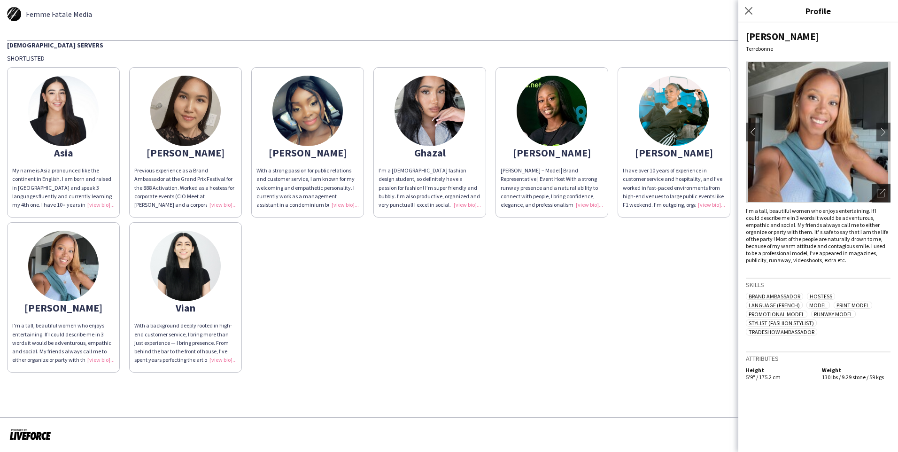
click at [717, 190] on icon at bounding box center [880, 194] width 8 height 8
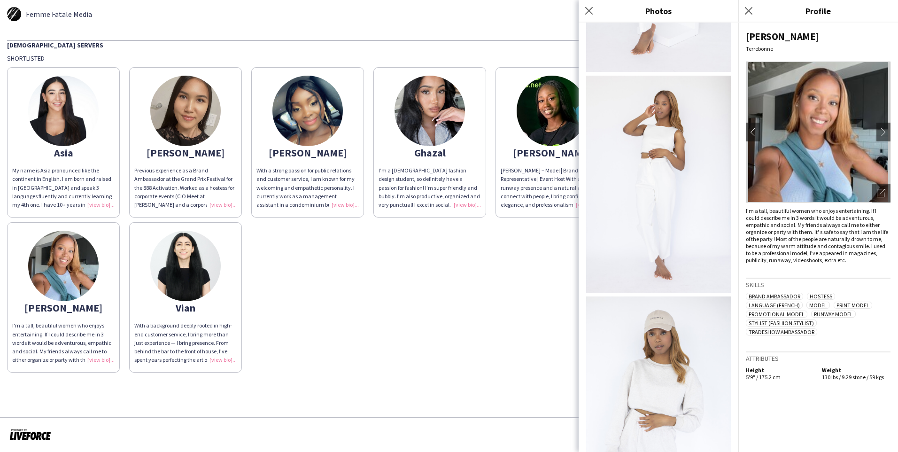
scroll to position [552, 0]
